Goal: Task Accomplishment & Management: Use online tool/utility

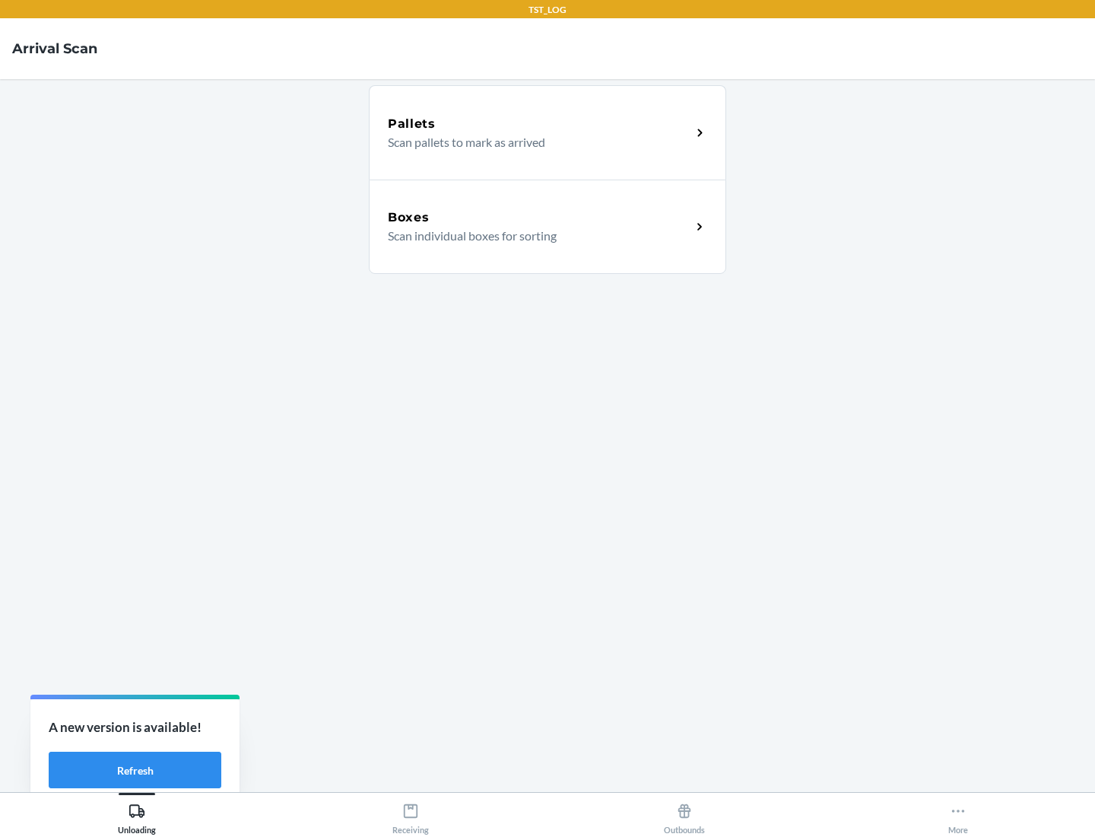
click at [539, 218] on div "Boxes" at bounding box center [539, 217] width 303 height 18
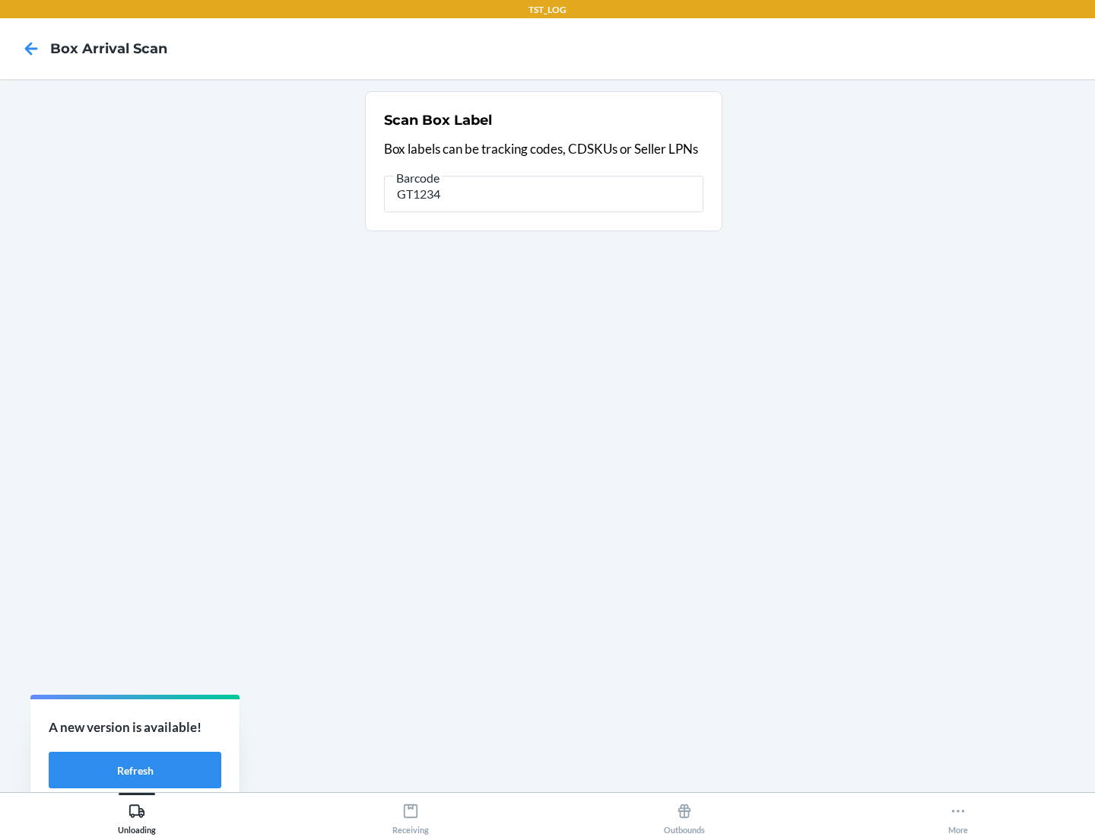
type input "GT1234"
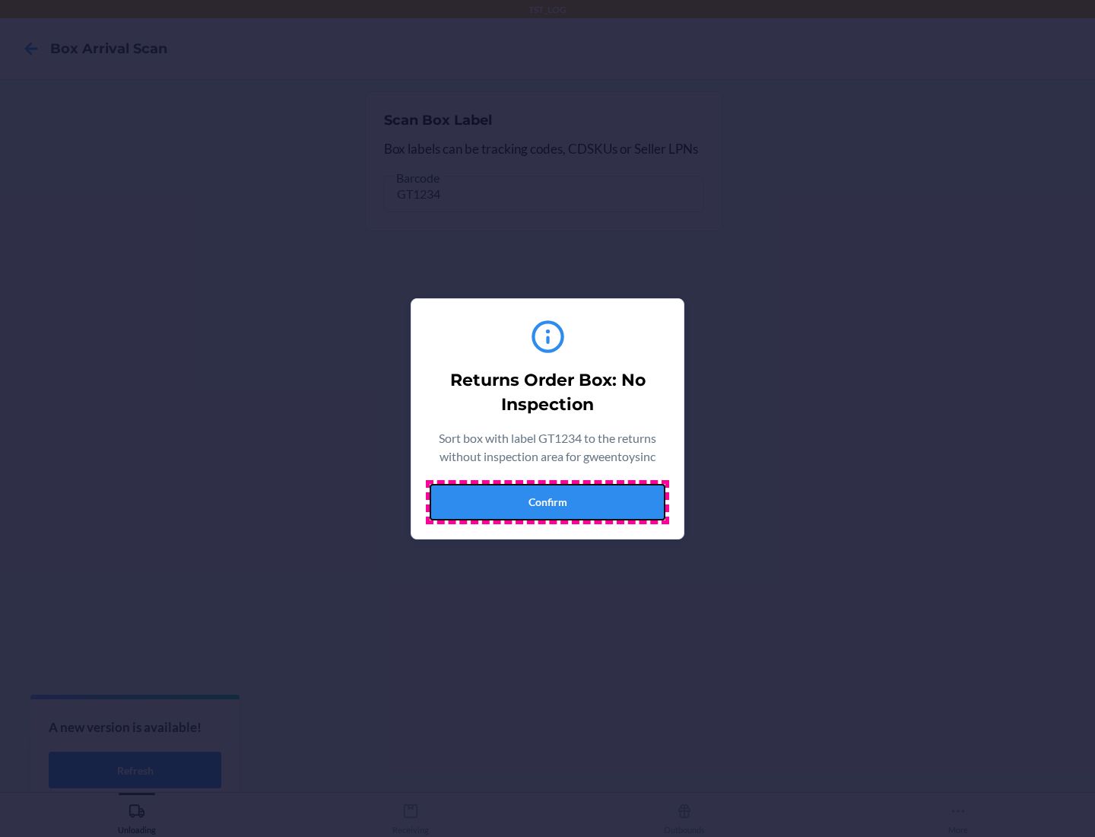
click at [548, 501] on button "Confirm" at bounding box center [548, 502] width 236 height 37
